Goal: Transaction & Acquisition: Purchase product/service

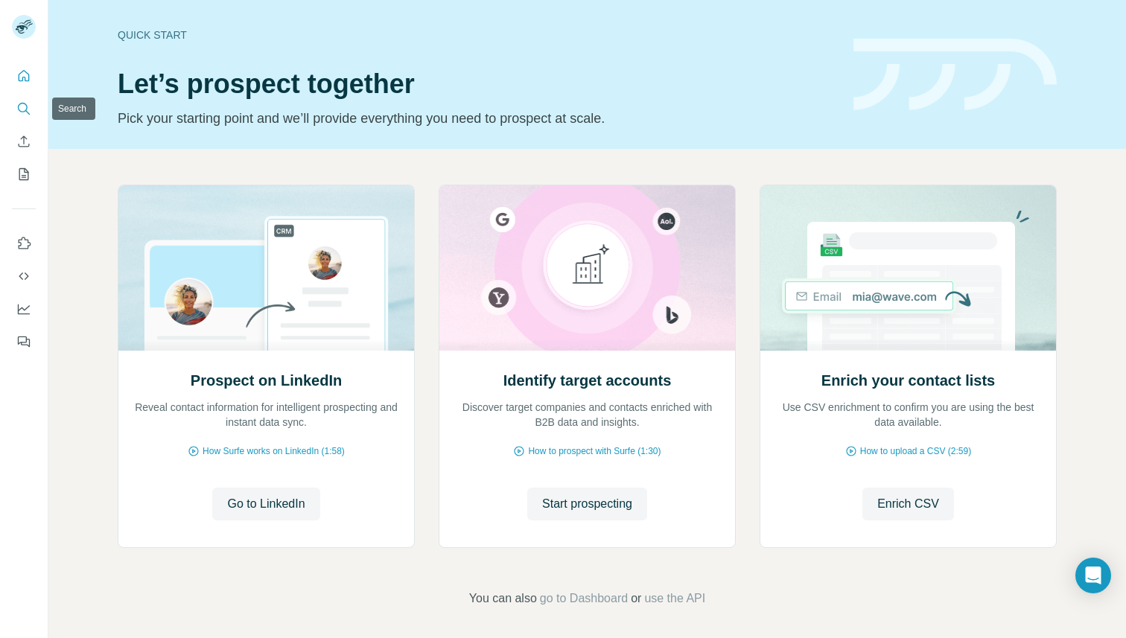
click at [19, 113] on icon "Search" at bounding box center [23, 108] width 15 height 15
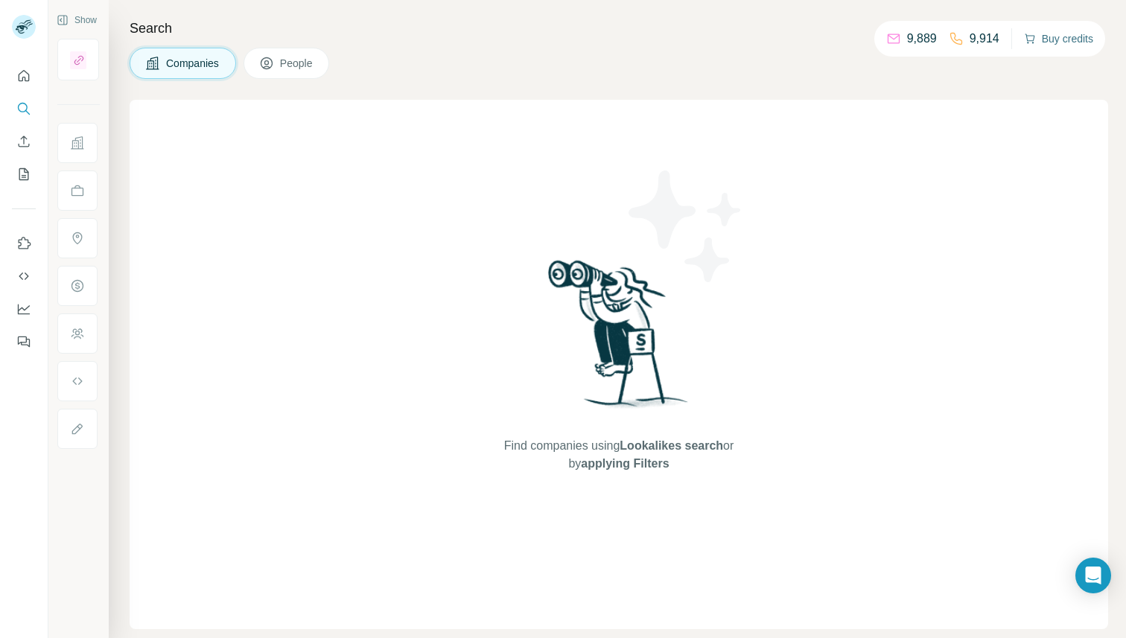
click at [1056, 39] on button "Buy credits" at bounding box center [1058, 38] width 69 height 21
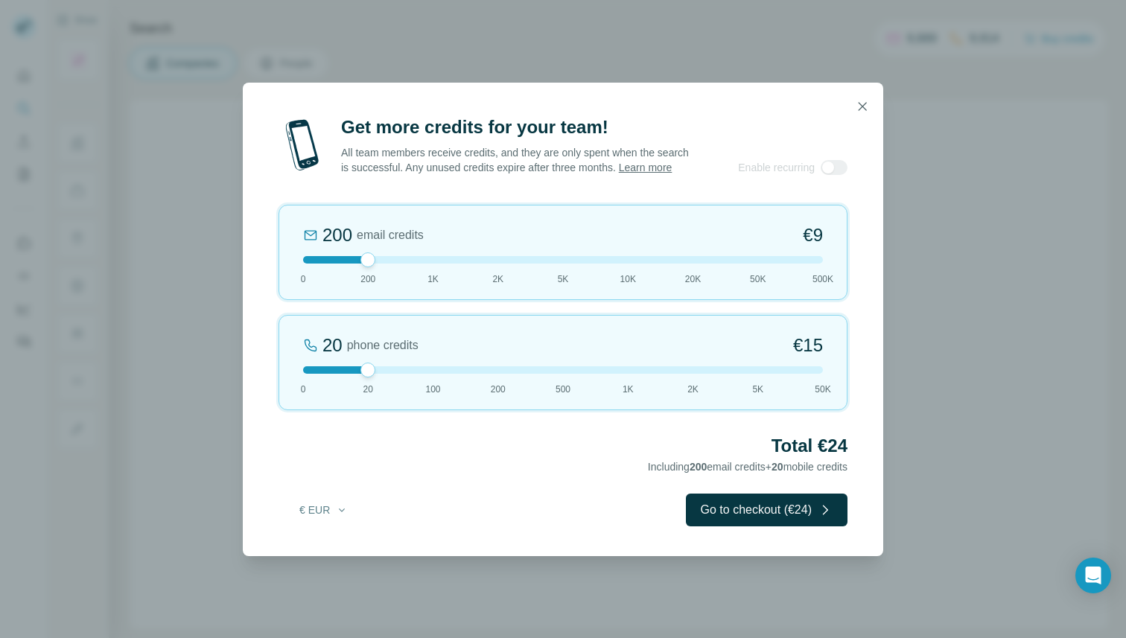
click at [409, 264] on div at bounding box center [563, 259] width 520 height 7
click at [479, 264] on div at bounding box center [563, 259] width 520 height 7
click at [498, 374] on div at bounding box center [563, 369] width 520 height 7
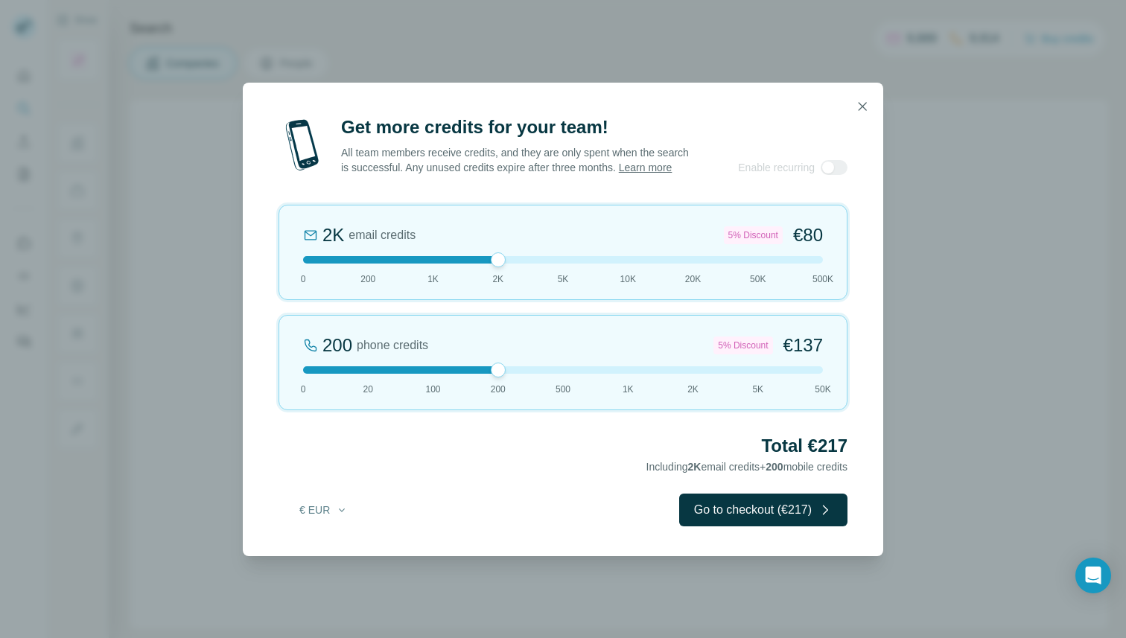
click at [468, 374] on div at bounding box center [563, 369] width 520 height 7
click at [429, 374] on div at bounding box center [563, 369] width 520 height 7
click at [481, 374] on div at bounding box center [563, 369] width 520 height 7
click at [562, 374] on div at bounding box center [563, 369] width 520 height 7
click at [628, 374] on div at bounding box center [563, 369] width 520 height 7
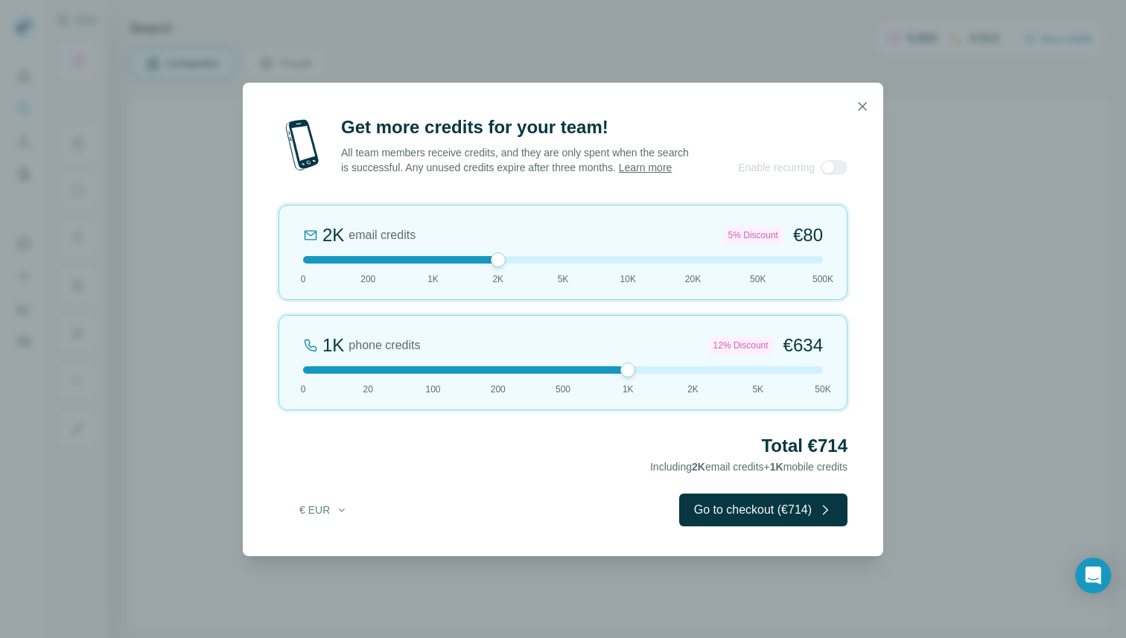
click at [707, 374] on div at bounding box center [563, 369] width 520 height 7
click at [782, 374] on div at bounding box center [563, 369] width 520 height 7
click at [842, 375] on div "5K phone credits 25% Discount €2,700 0 20 100 200 500 1K 2K 5K 50K" at bounding box center [562, 362] width 569 height 95
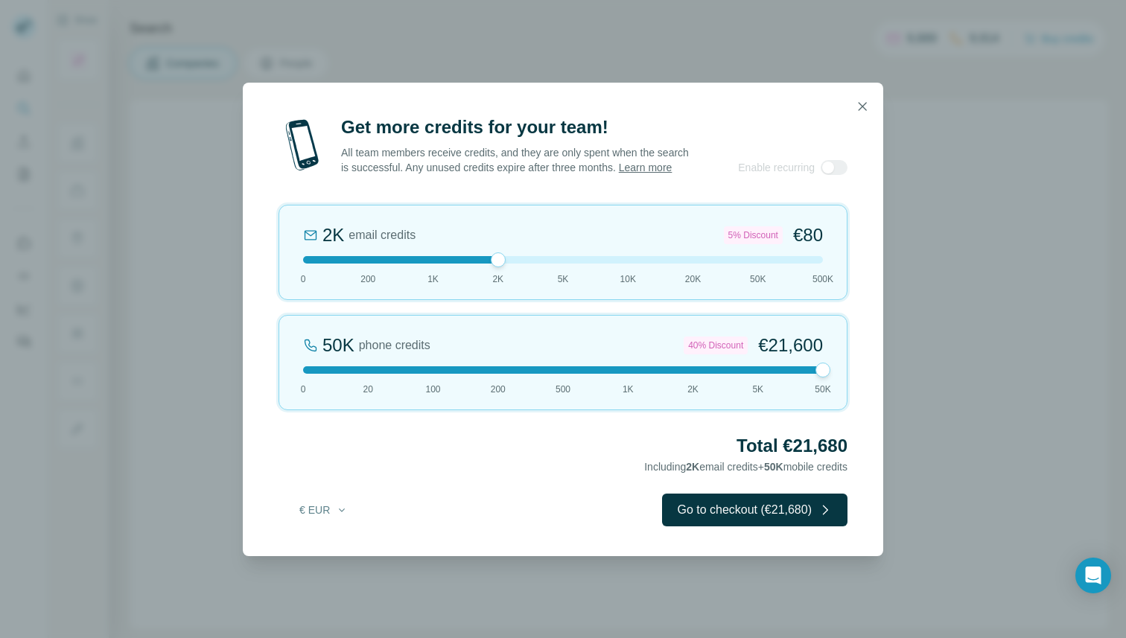
click at [820, 264] on div at bounding box center [563, 259] width 520 height 7
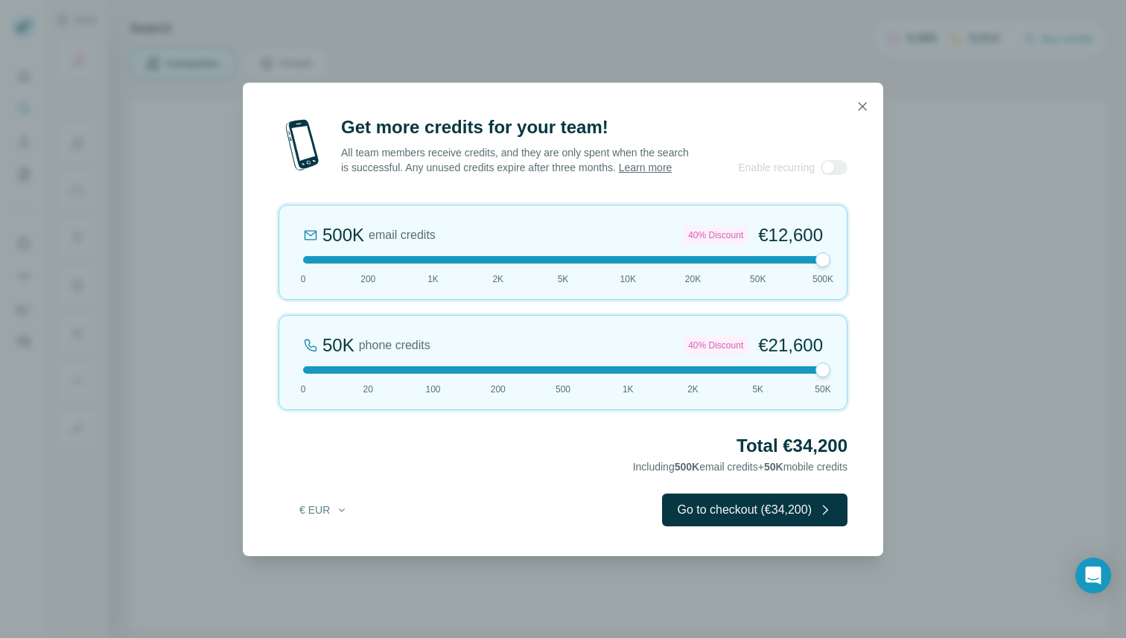
click at [515, 263] on div at bounding box center [563, 259] width 520 height 7
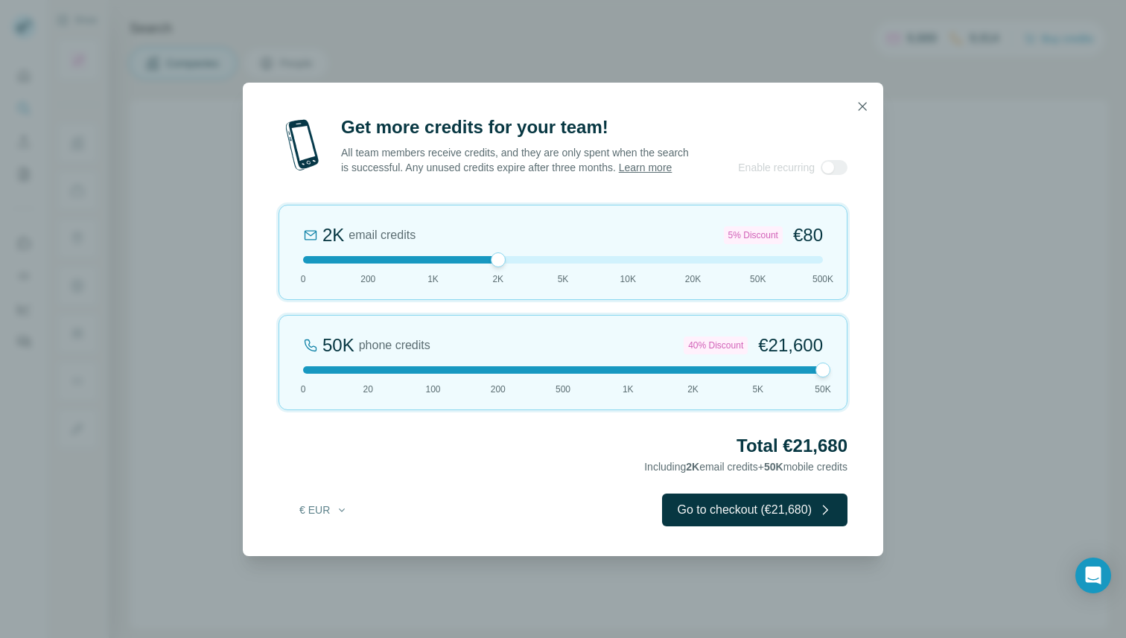
click at [509, 371] on div "50K phone credits 40% Discount €21,600 0 20 100 200 500 1K 2K 5K 50K" at bounding box center [562, 362] width 569 height 95
